Goal: Book appointment/travel/reservation

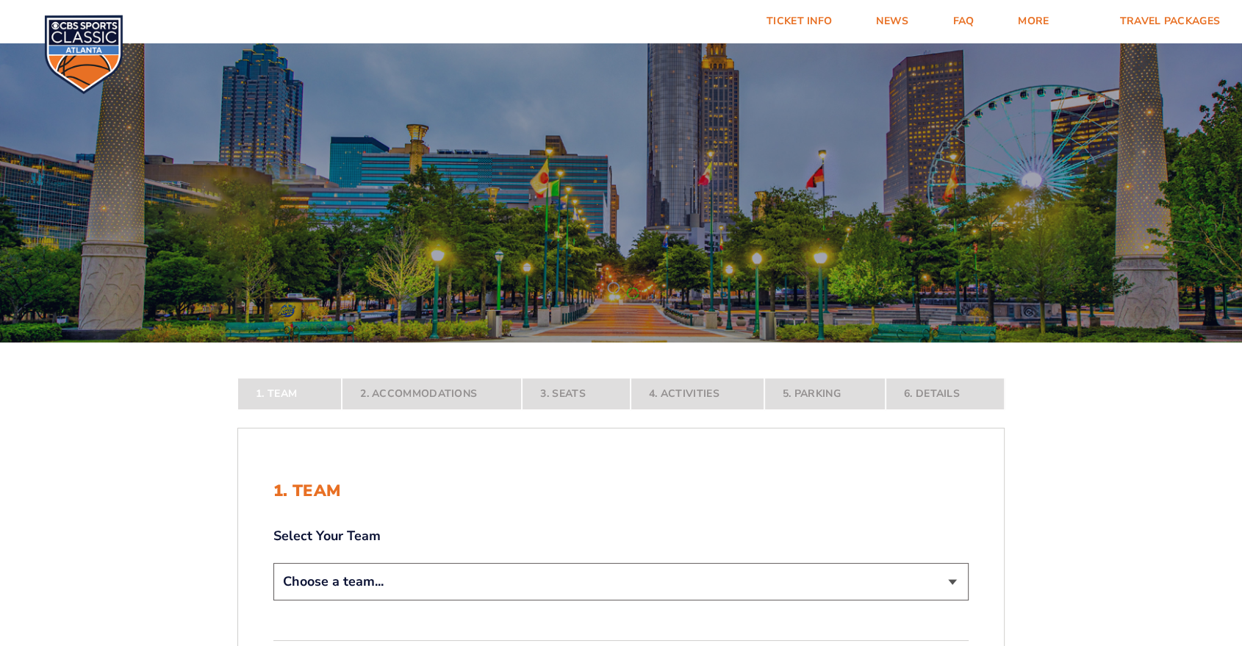
scroll to position [82, 0]
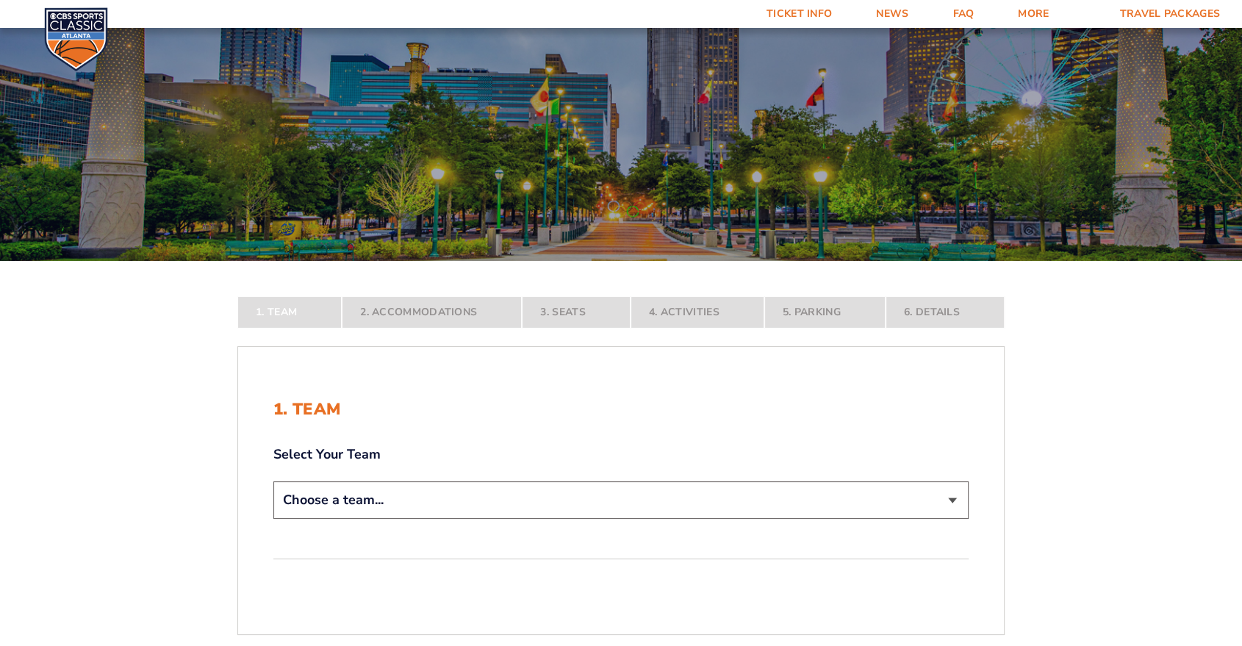
click at [606, 496] on select "Choose a team... [US_STATE] Wildcats [US_STATE] State Buckeyes [US_STATE] Tar H…" at bounding box center [620, 500] width 695 height 37
select select "12757"
click at [273, 519] on select "Choose a team... [US_STATE] Wildcats [US_STATE] State Buckeyes [US_STATE] Tar H…" at bounding box center [620, 500] width 695 height 37
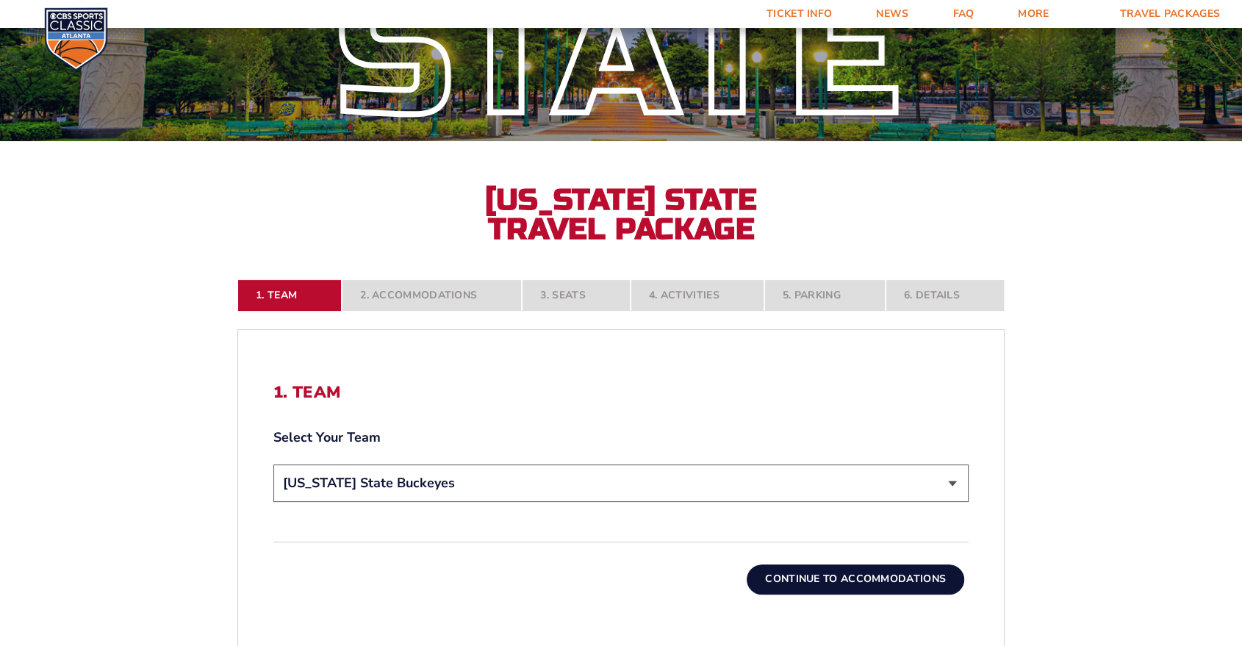
scroll to position [408, 0]
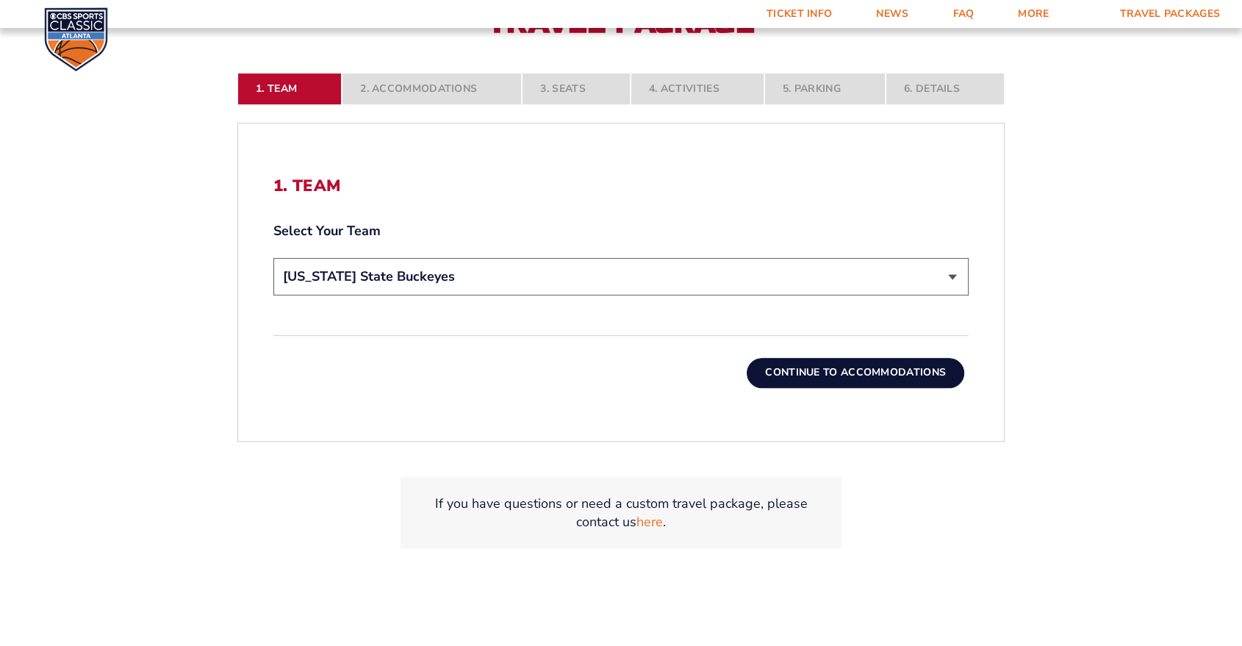
click at [862, 366] on button "Continue To Accommodations" at bounding box center [856, 372] width 218 height 29
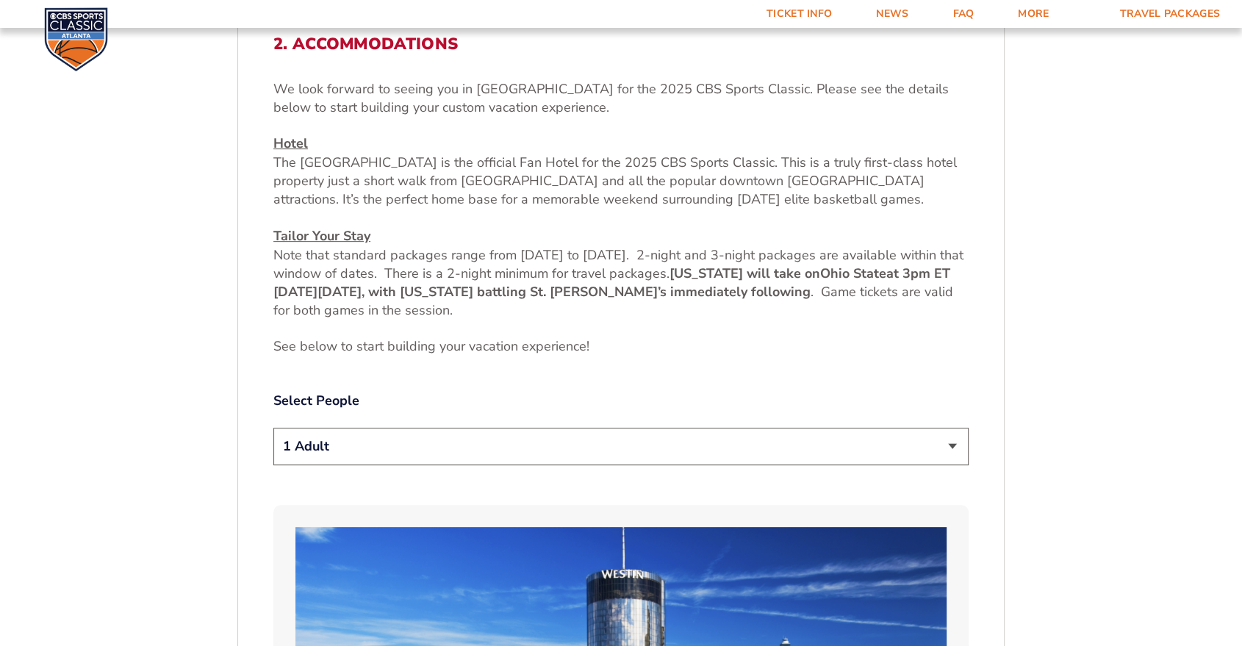
scroll to position [551, 0]
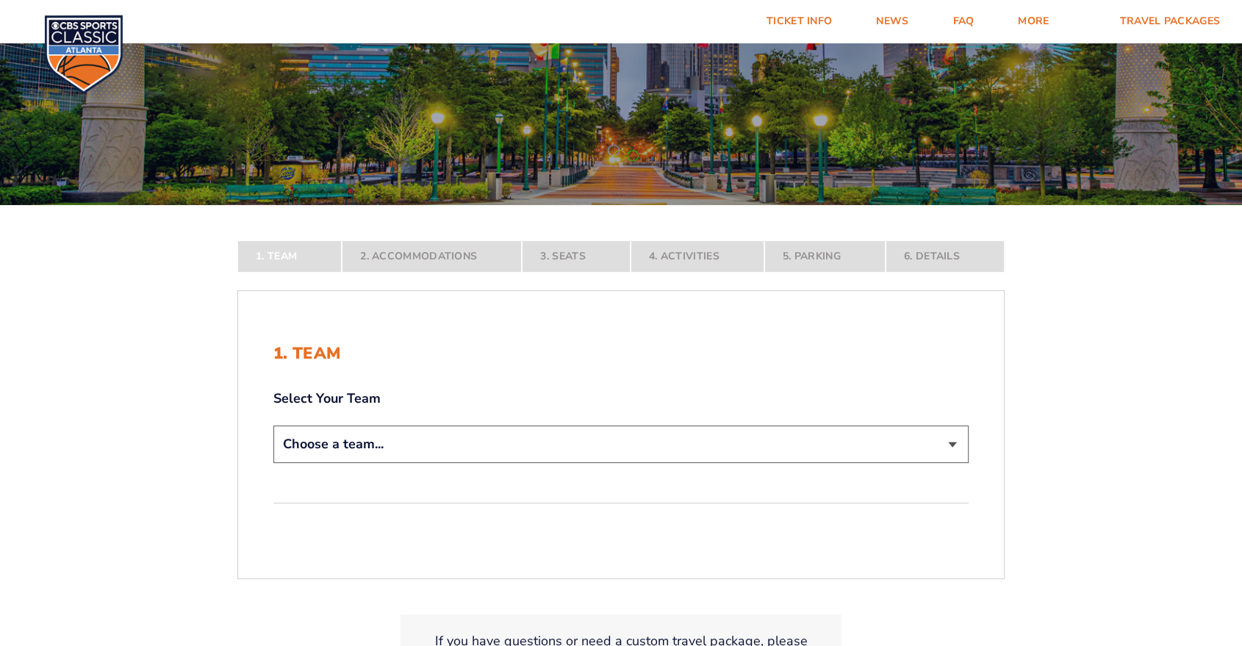
scroll to position [245, 0]
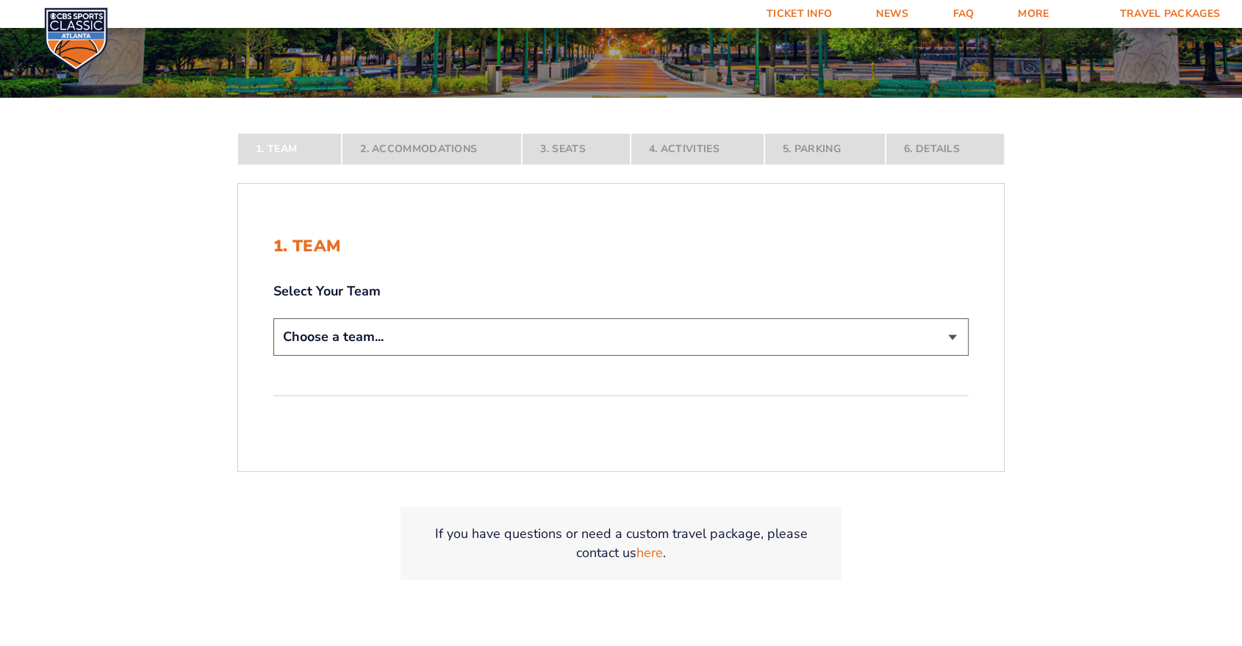
click at [700, 348] on select "Choose a team... [US_STATE] Wildcats [US_STATE] State Buckeyes [US_STATE] Tar H…" at bounding box center [620, 336] width 695 height 37
select select "12756"
click at [273, 356] on select "Choose a team... [US_STATE] Wildcats [US_STATE] State Buckeyes [US_STATE] Tar H…" at bounding box center [620, 336] width 695 height 37
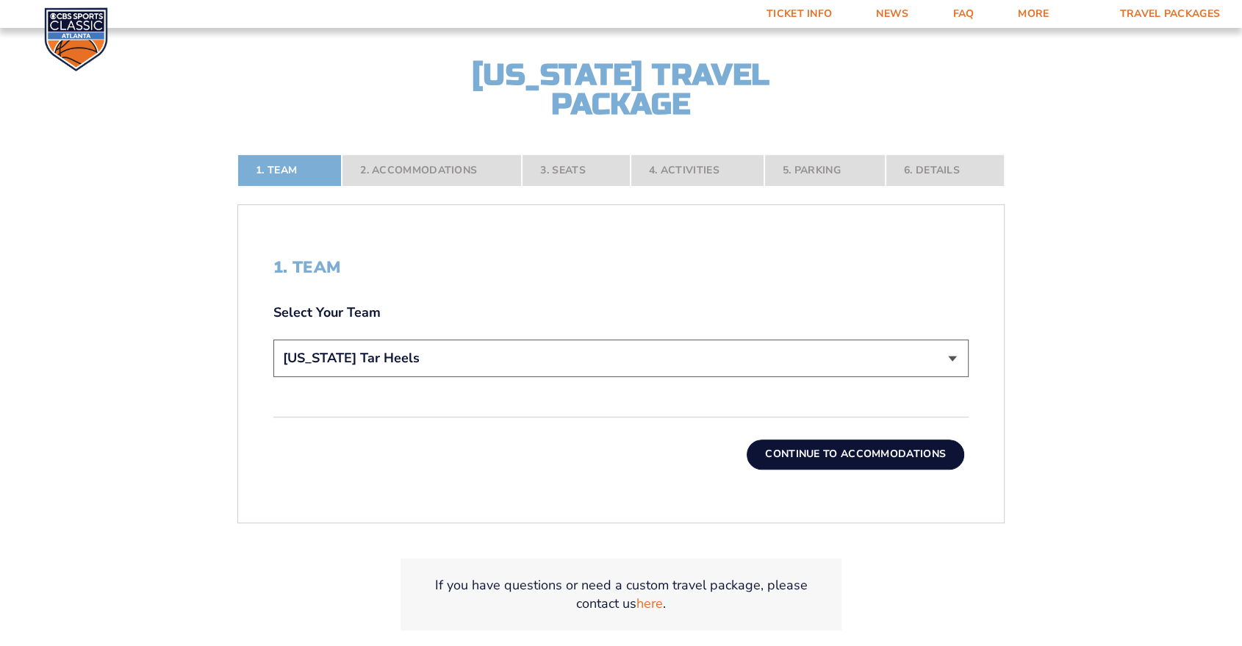
click at [888, 450] on button "Continue To Accommodations" at bounding box center [856, 454] width 218 height 29
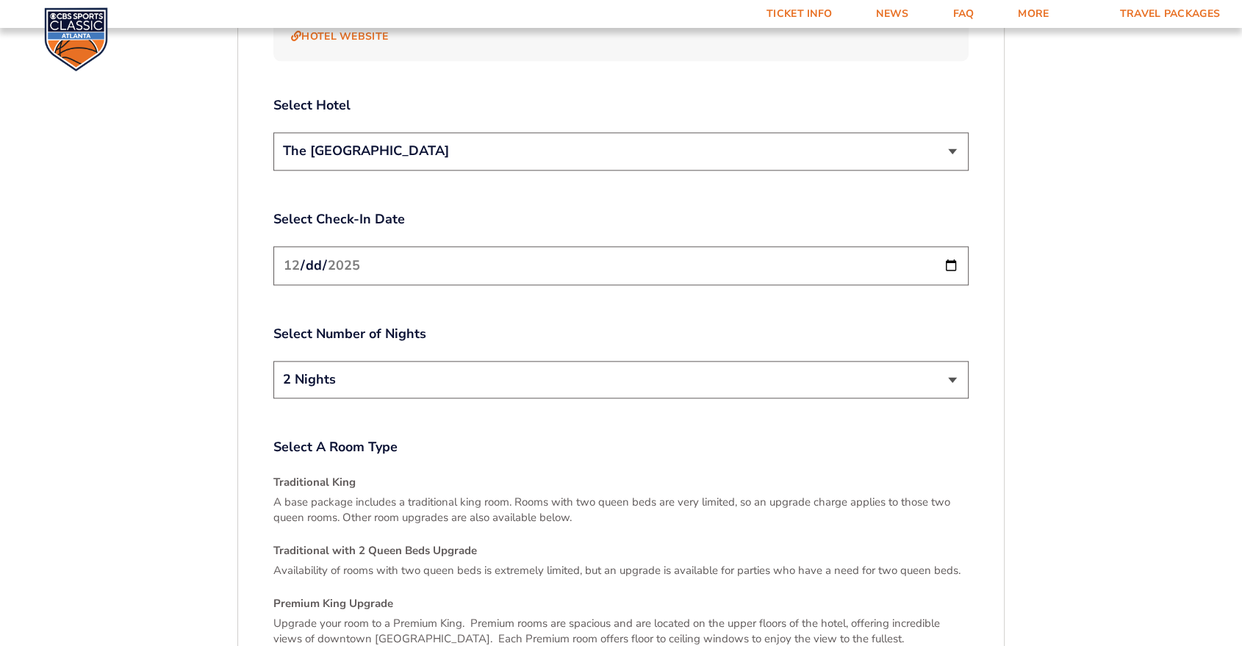
scroll to position [2102, 0]
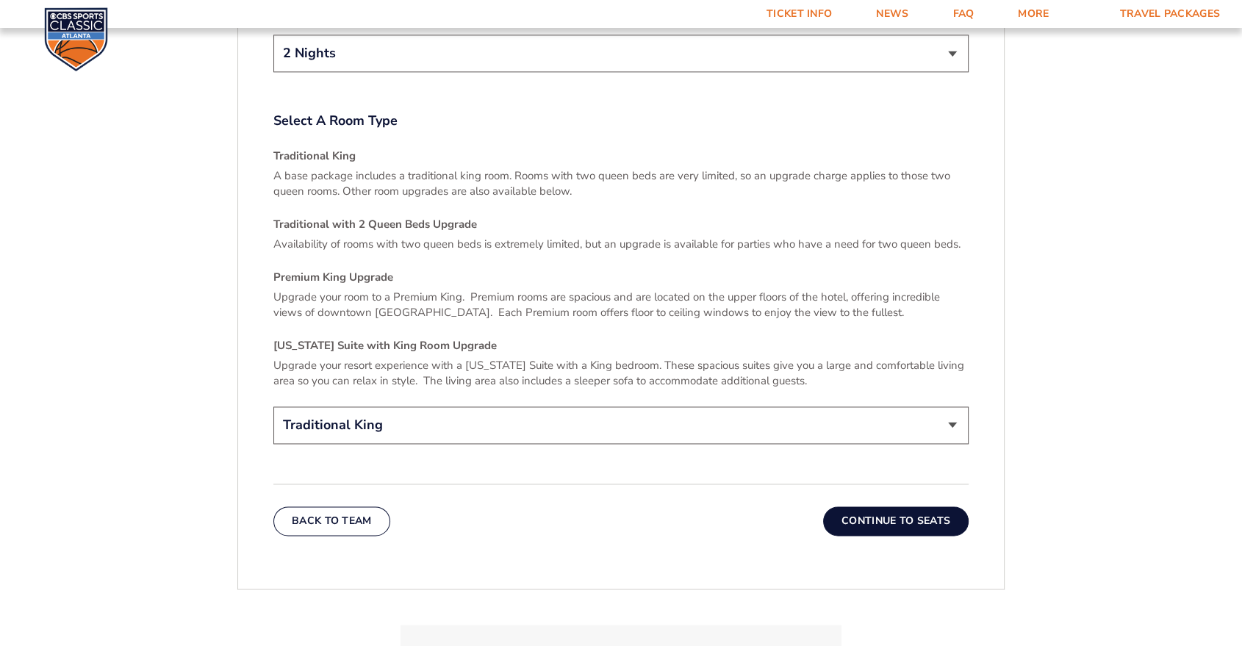
click at [835, 421] on select "Traditional King Traditional with 2 Queen Beds Upgrade (+$135 per night) Premiu…" at bounding box center [620, 425] width 695 height 37
click at [864, 506] on button "Continue To Seats" at bounding box center [896, 520] width 146 height 29
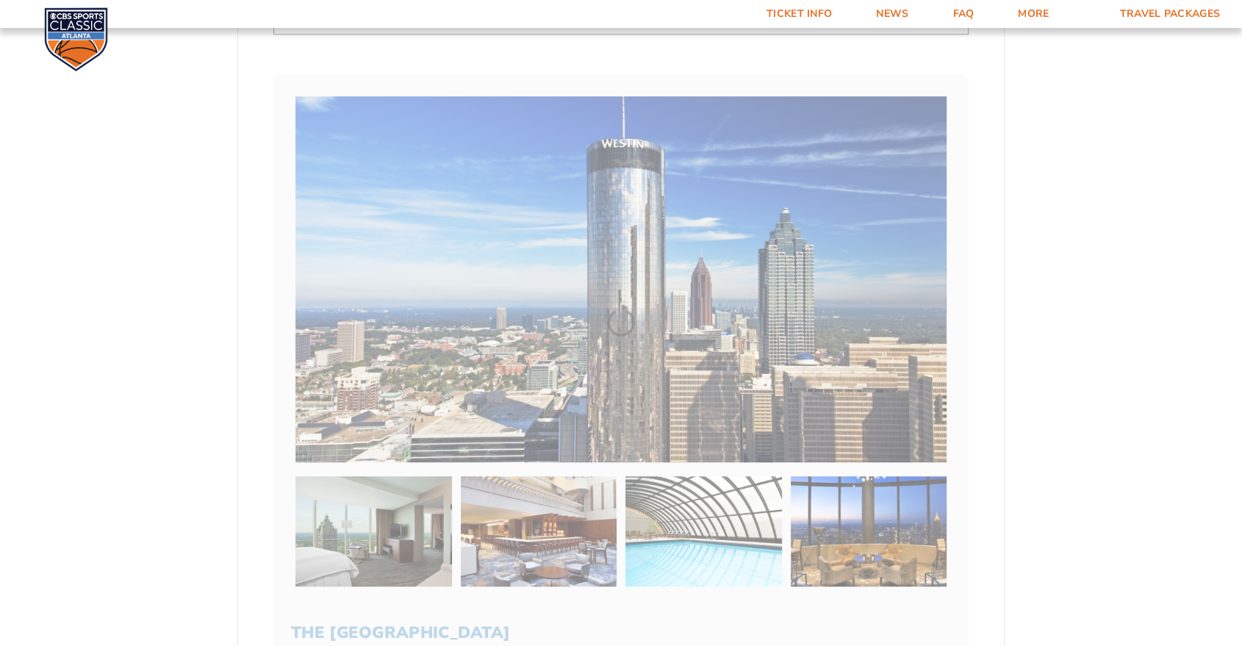
scroll to position [306, 0]
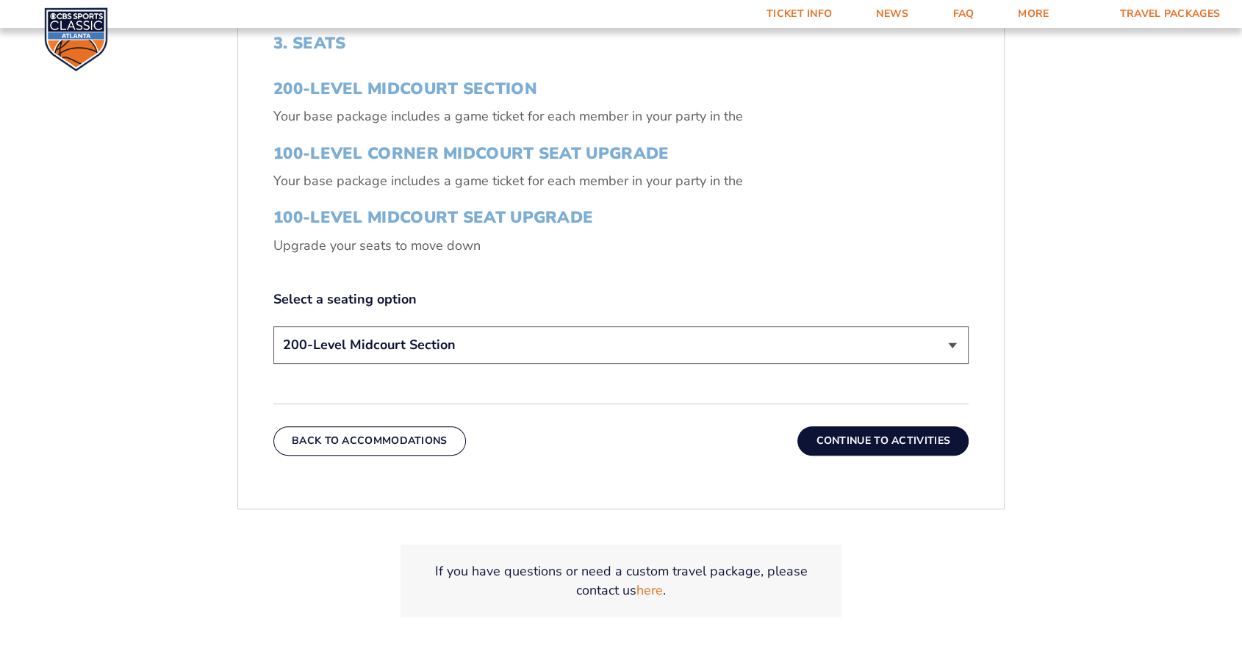
click at [903, 441] on button "Continue To Activities" at bounding box center [883, 440] width 171 height 29
